Goal: Transaction & Acquisition: Subscribe to service/newsletter

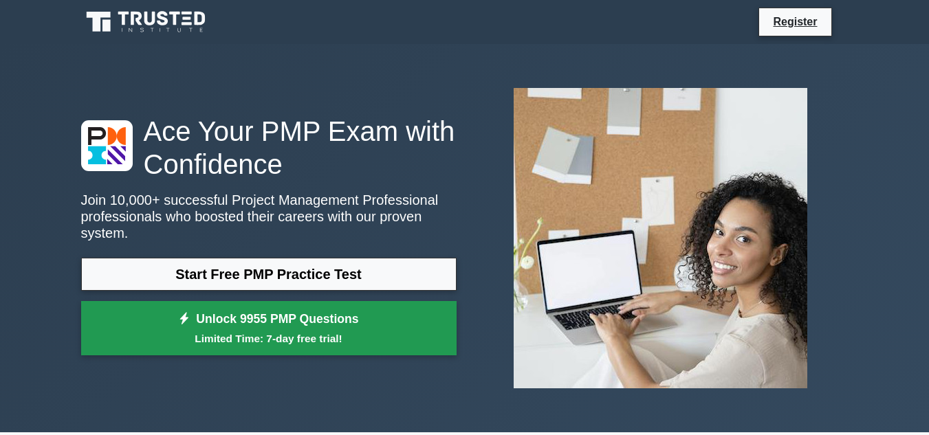
click at [295, 331] on small "Limited Time: 7-day free trial!" at bounding box center [268, 339] width 341 height 16
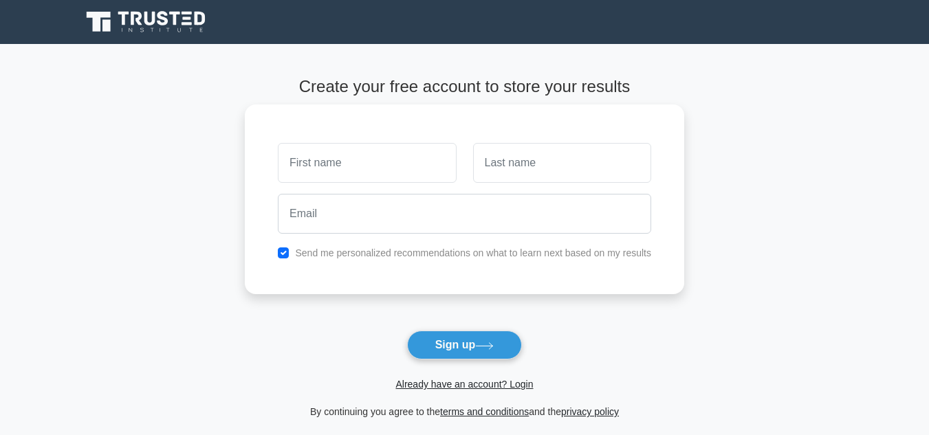
click at [386, 161] on input "text" at bounding box center [367, 163] width 178 height 40
type input "fuck"
click at [522, 160] on input "text" at bounding box center [562, 163] width 178 height 40
type input "you"
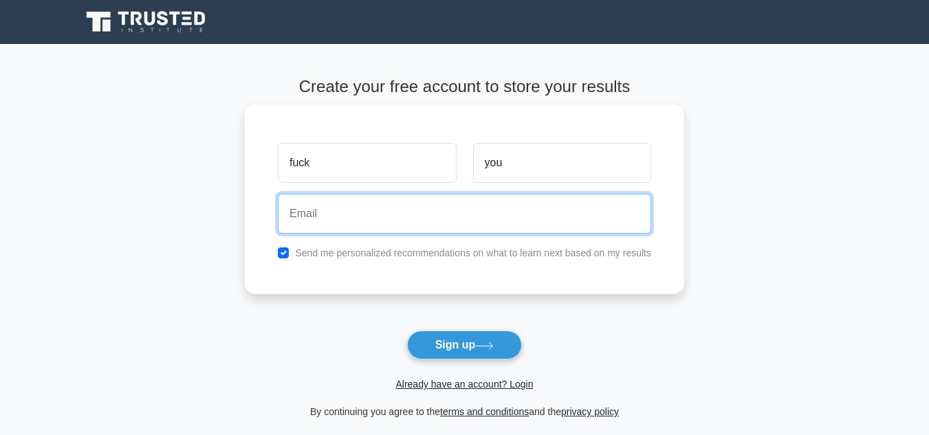
click at [453, 221] on input "email" at bounding box center [465, 214] width 374 height 40
type input "farrisboateng22@gmail.com"
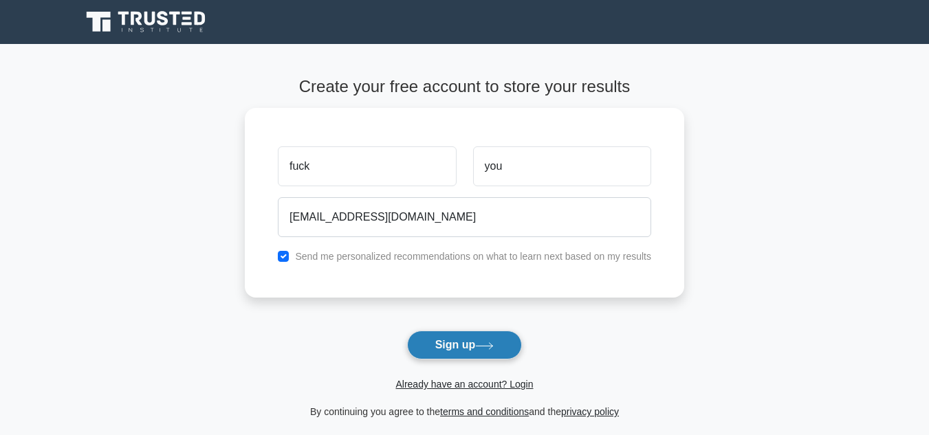
click at [460, 354] on button "Sign up" at bounding box center [465, 345] width 116 height 29
